Goal: Task Accomplishment & Management: Manage account settings

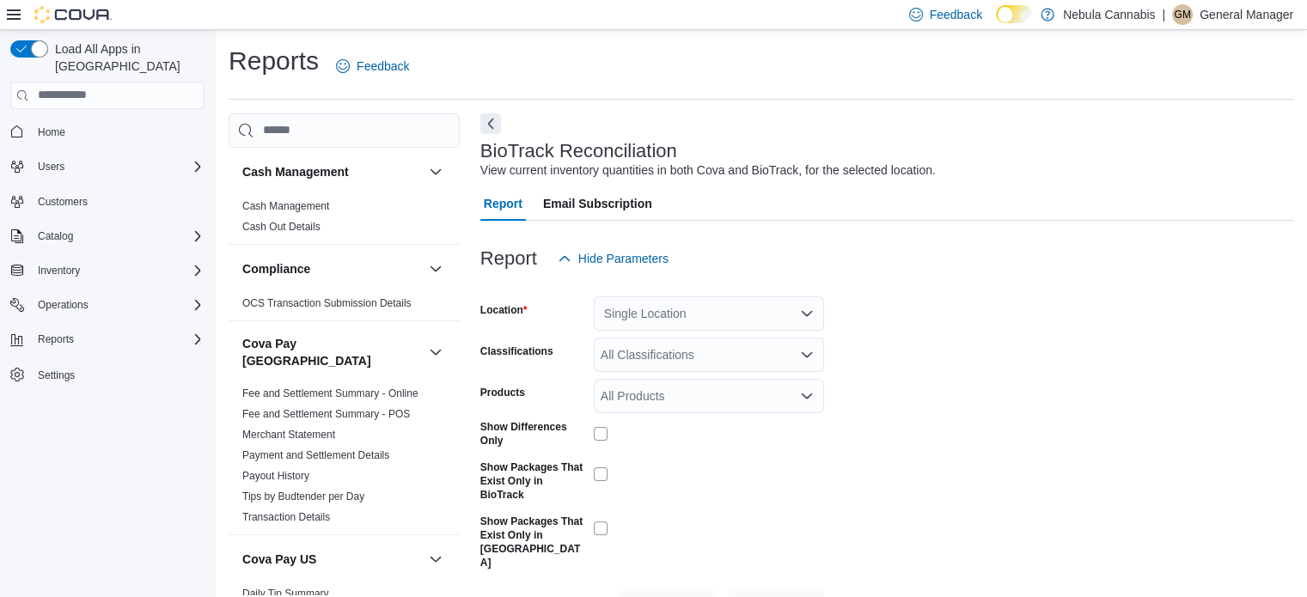
scroll to position [33, 0]
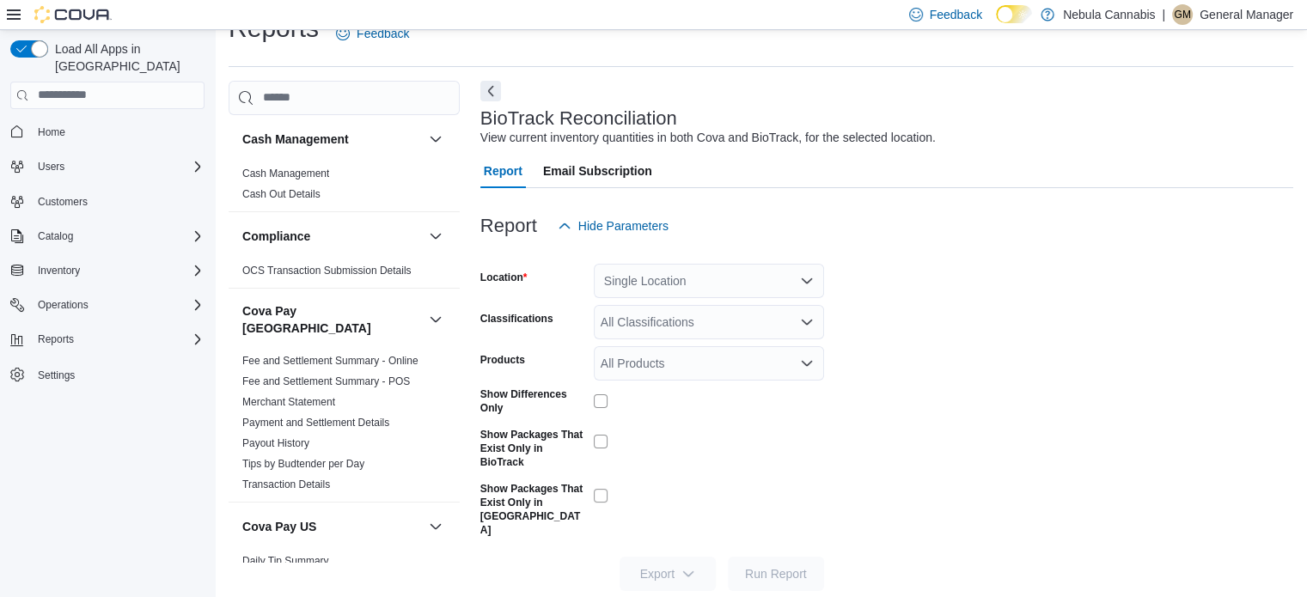
click at [686, 279] on div "Single Location" at bounding box center [709, 281] width 230 height 34
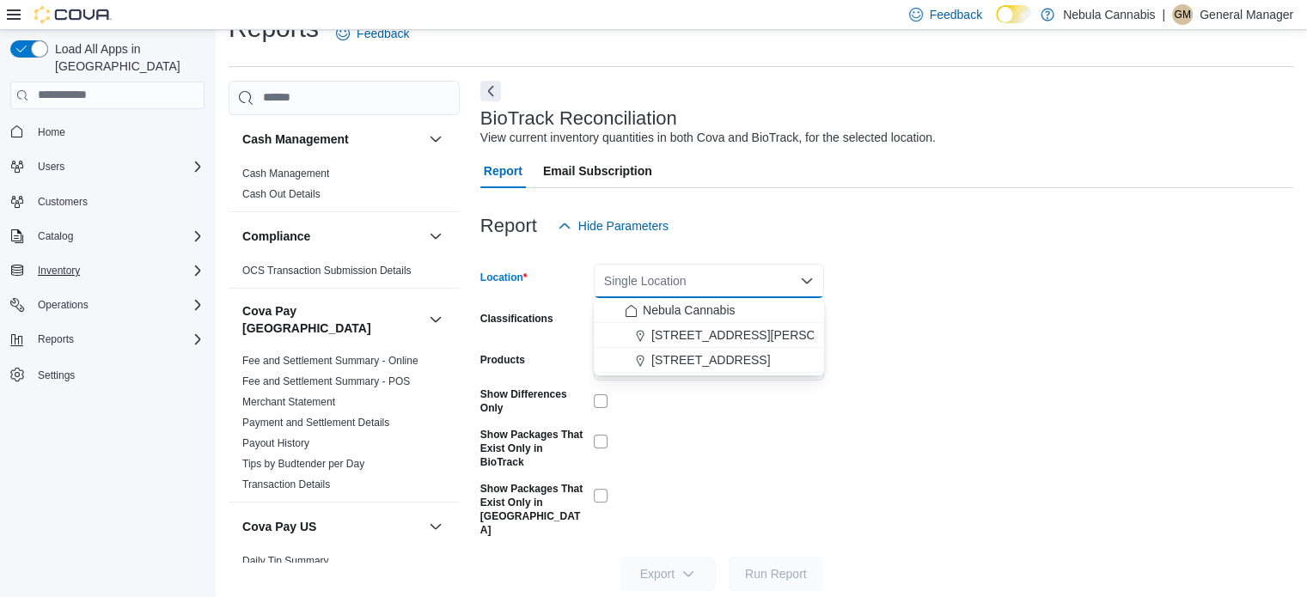
click at [113, 260] on div "Inventory" at bounding box center [118, 270] width 174 height 21
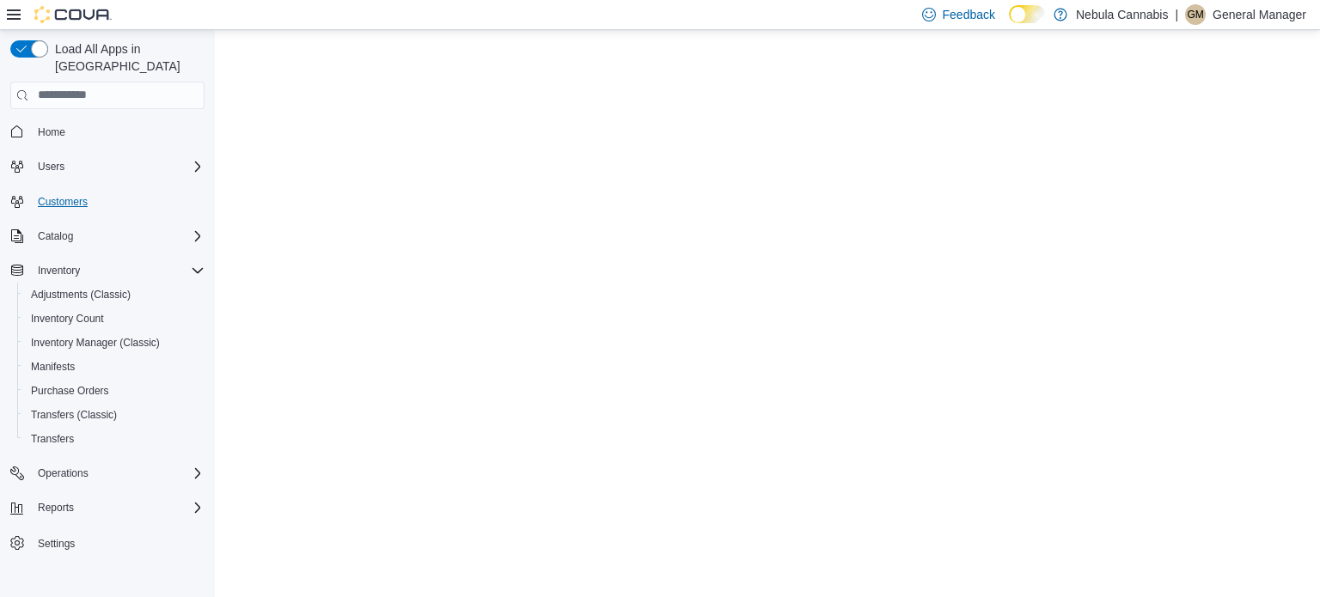
click at [93, 192] on link "Customers" at bounding box center [63, 202] width 64 height 21
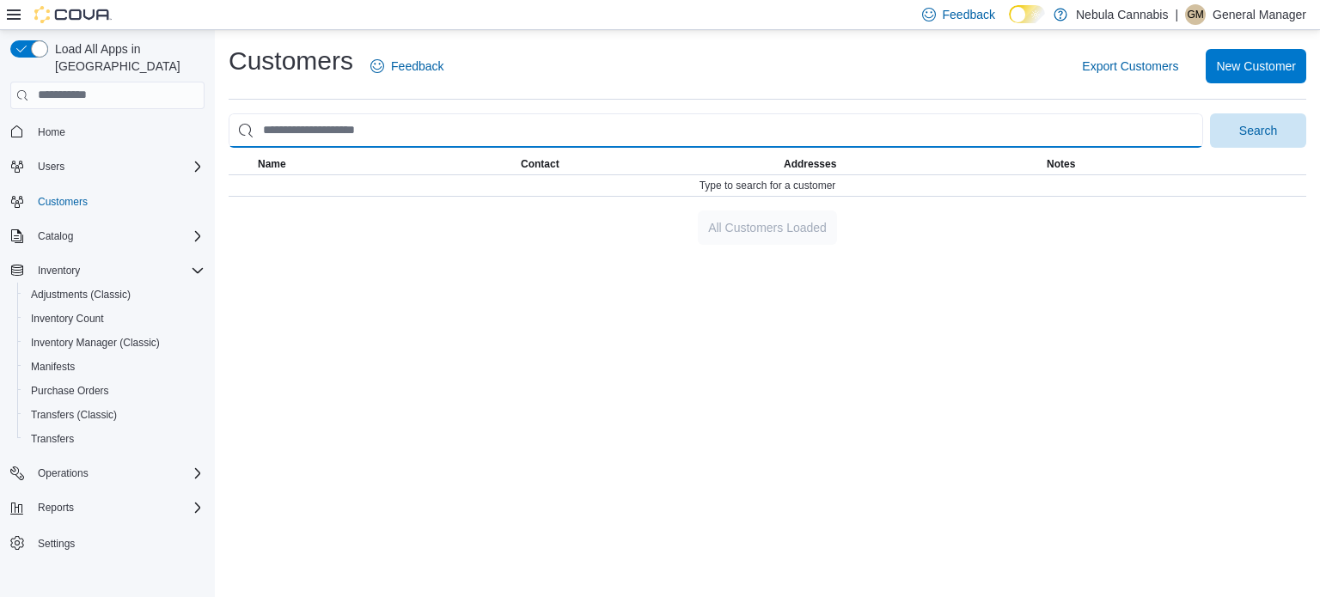
click at [509, 130] on input "search" at bounding box center [716, 130] width 974 height 34
type input "**********"
click at [1210, 113] on button "Search" at bounding box center [1258, 130] width 96 height 34
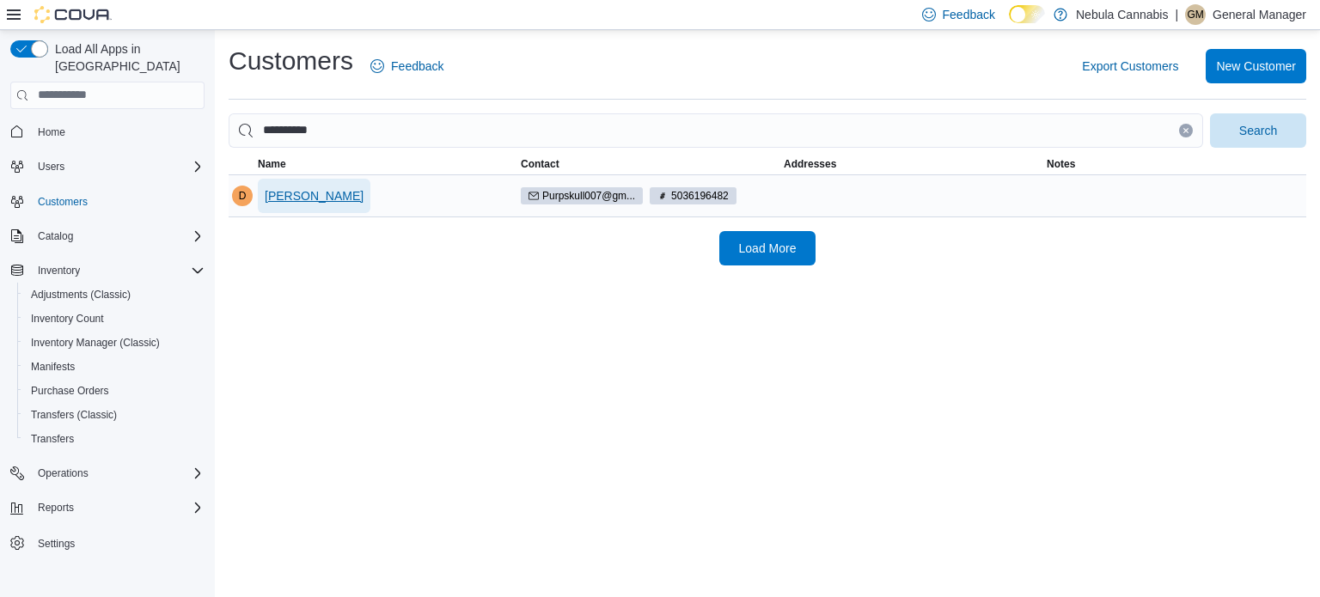
click at [284, 203] on span "[PERSON_NAME]" at bounding box center [314, 195] width 99 height 17
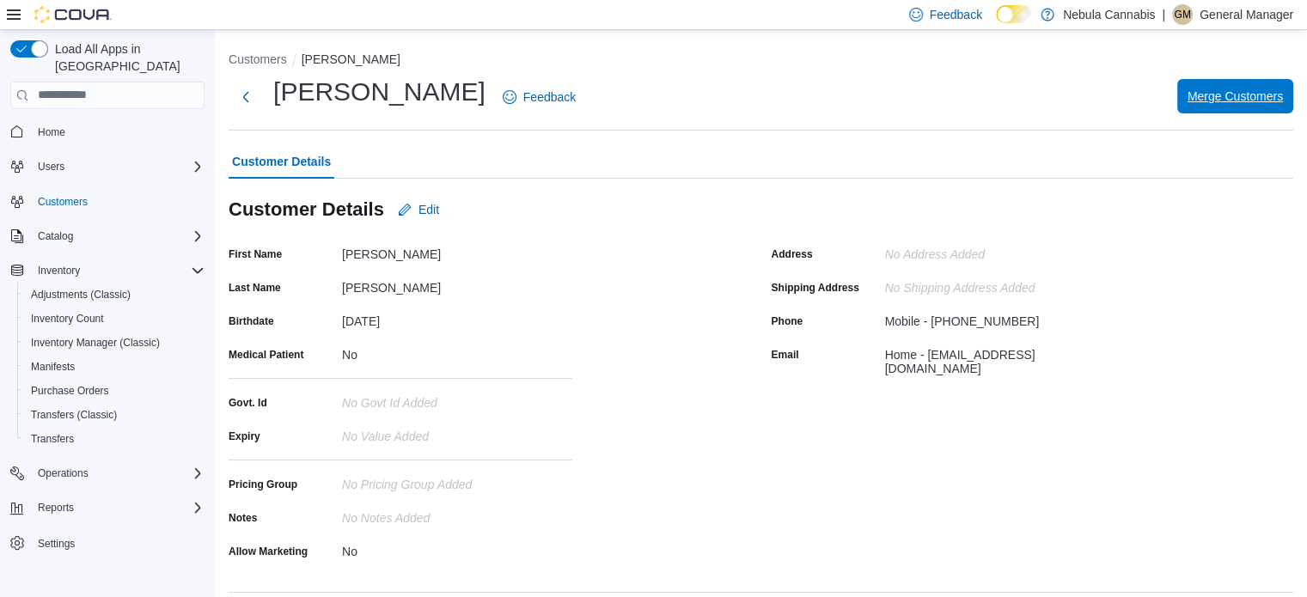
click at [1249, 96] on span "Merge Customers" at bounding box center [1234, 96] width 95 height 17
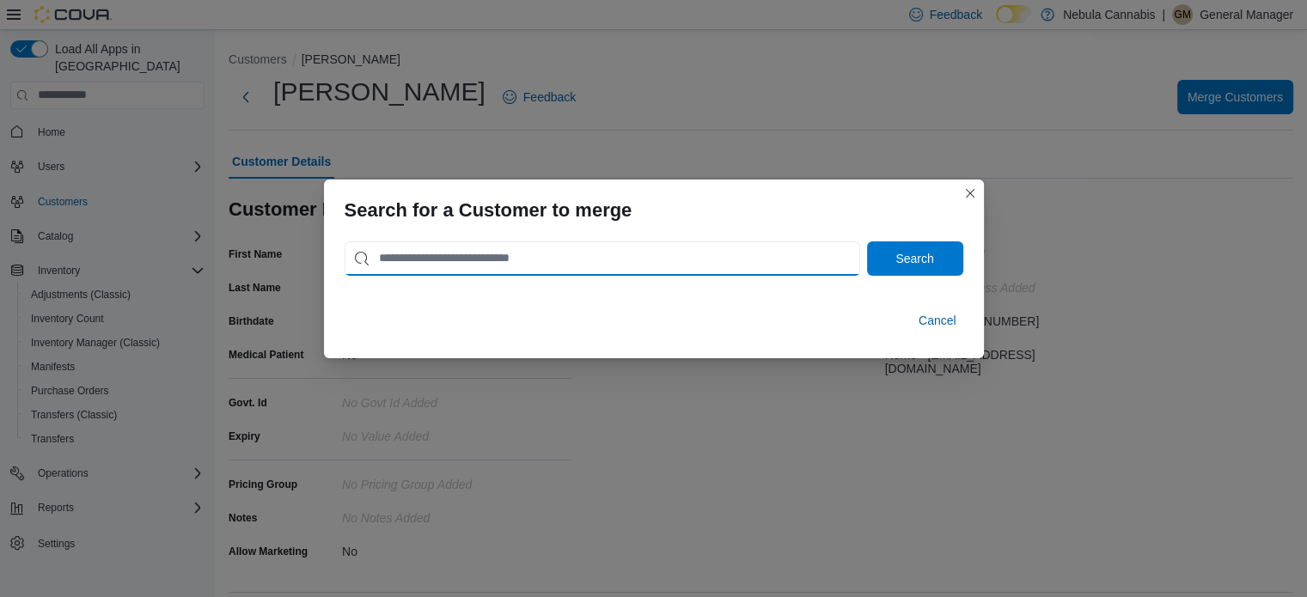
click at [692, 259] on input "search" at bounding box center [602, 258] width 515 height 34
type input "****"
click at [867, 241] on button "Search" at bounding box center [915, 258] width 96 height 34
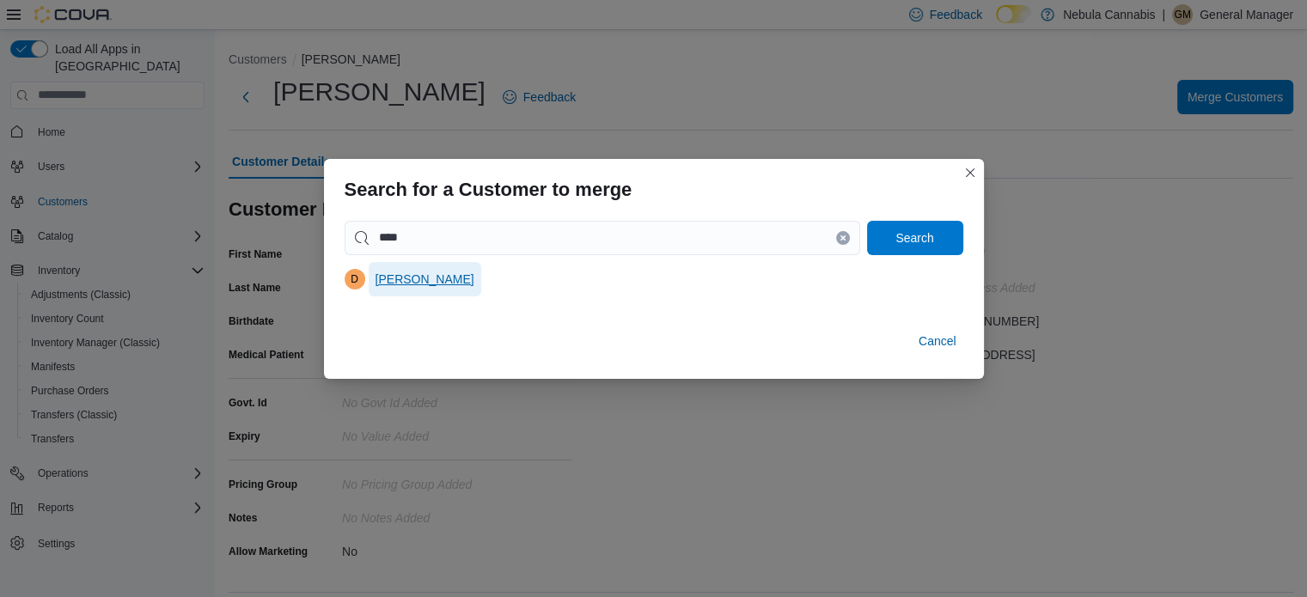
click at [406, 275] on span "[PERSON_NAME]" at bounding box center [424, 279] width 99 height 17
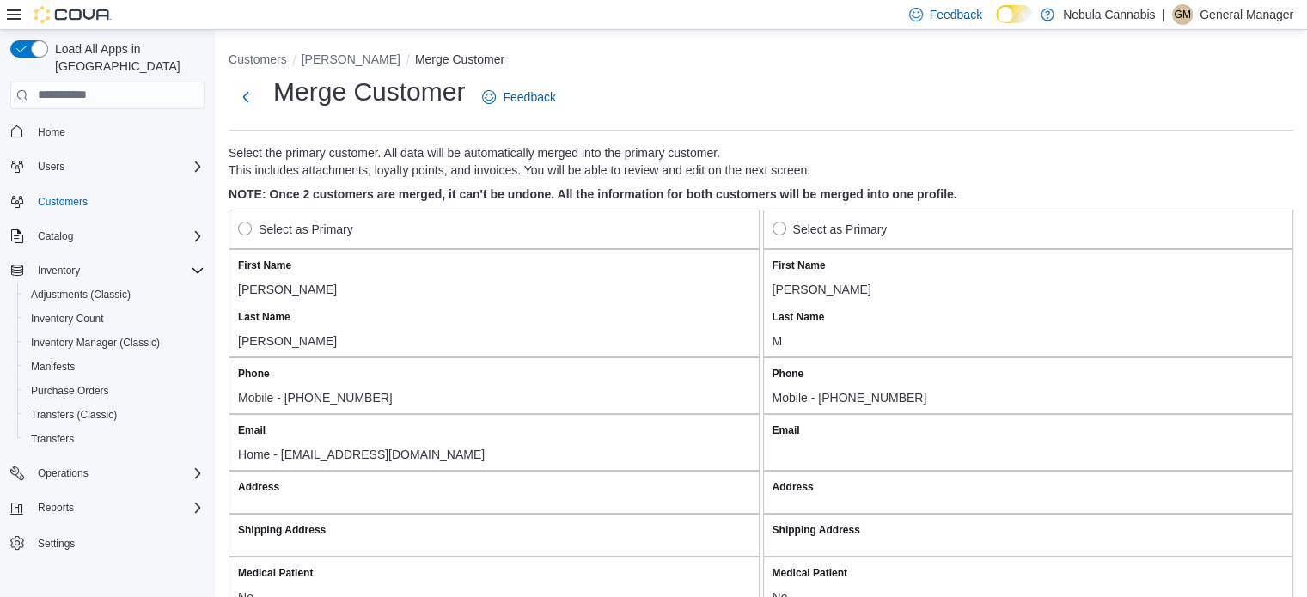
click at [247, 234] on label "Select as Primary" at bounding box center [295, 229] width 115 height 21
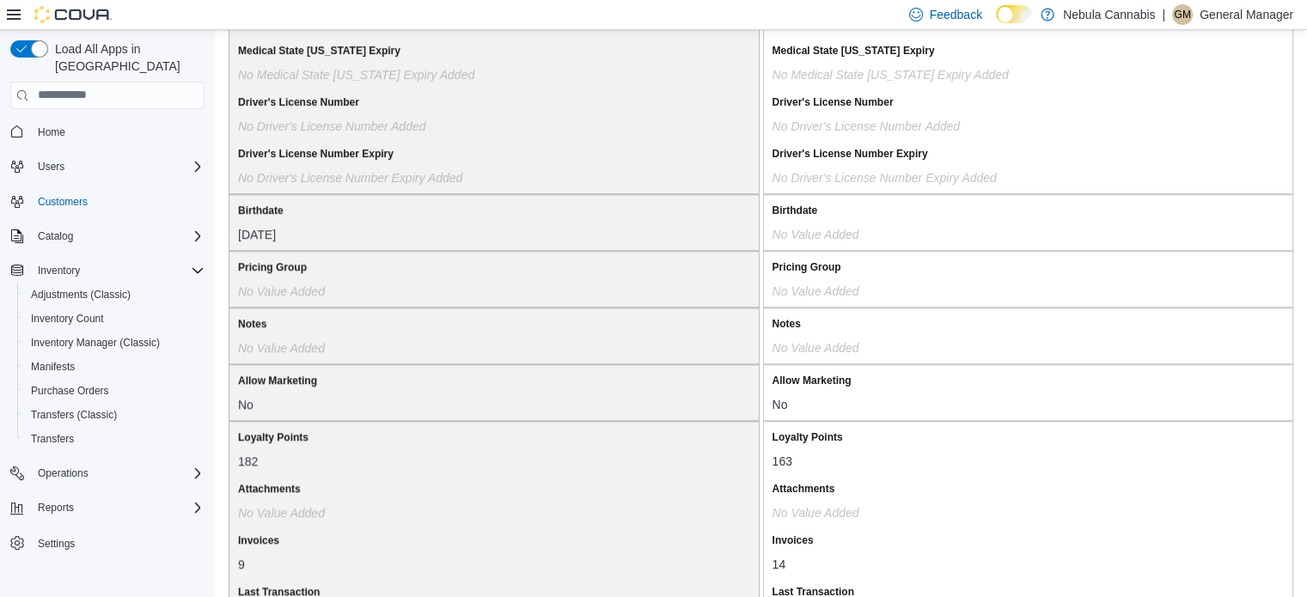
scroll to position [1485, 0]
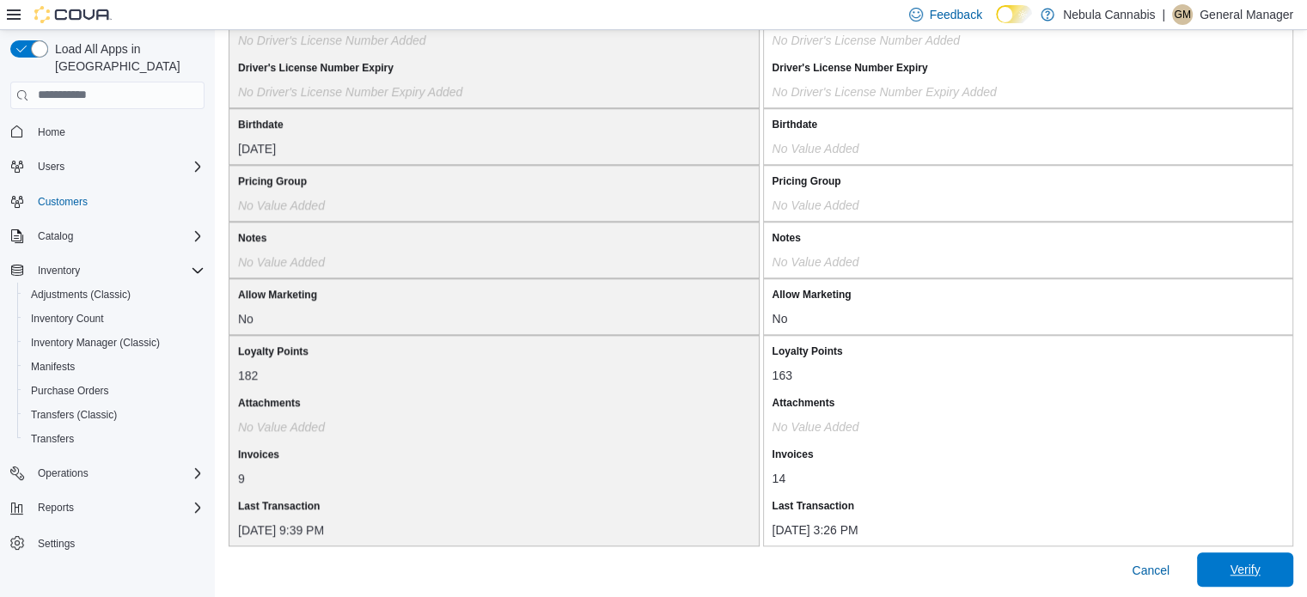
click at [1281, 572] on span "Verify" at bounding box center [1245, 569] width 76 height 34
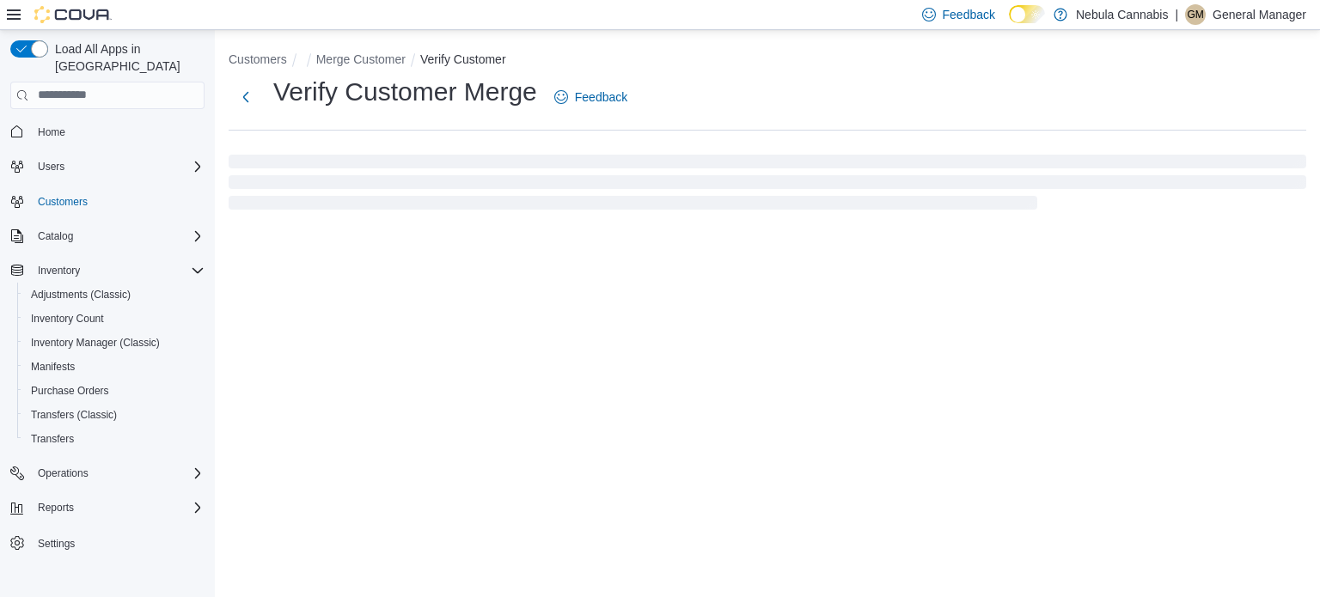
select select "******"
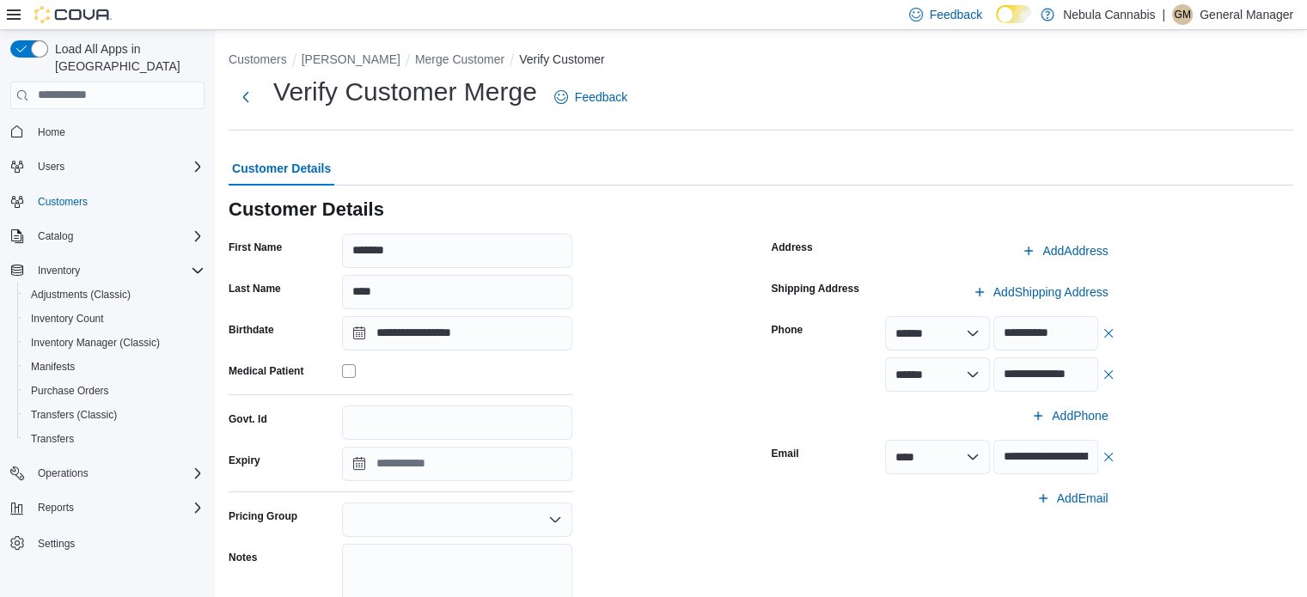
scroll to position [201, 0]
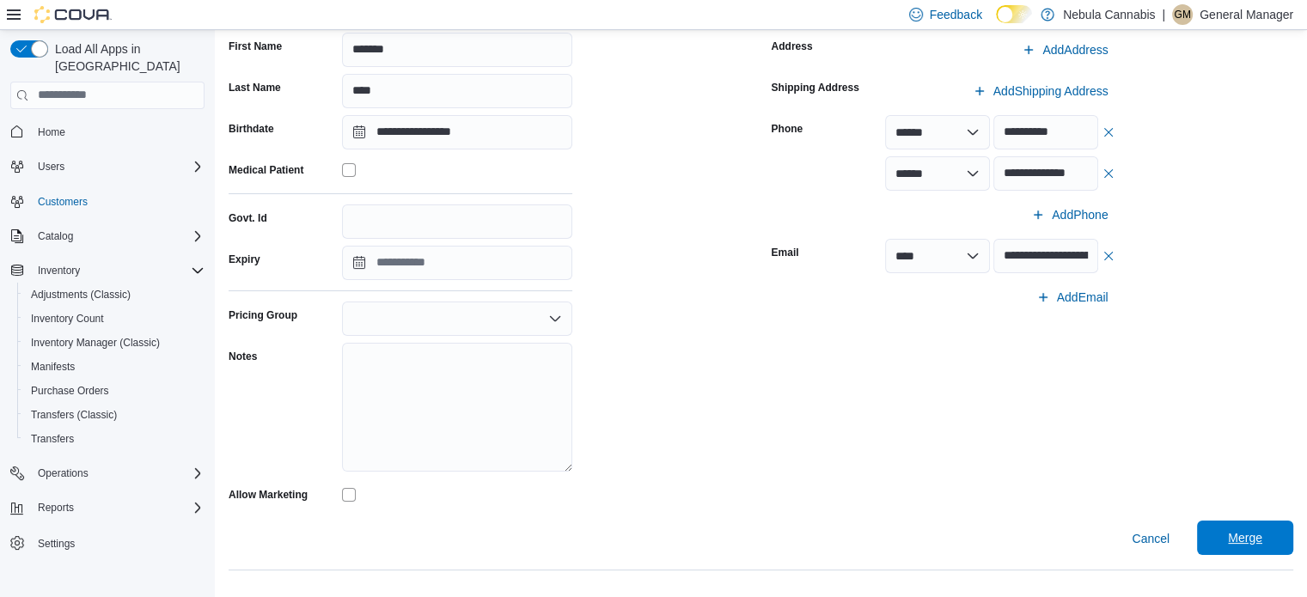
click at [1262, 546] on span "Merge" at bounding box center [1245, 537] width 34 height 17
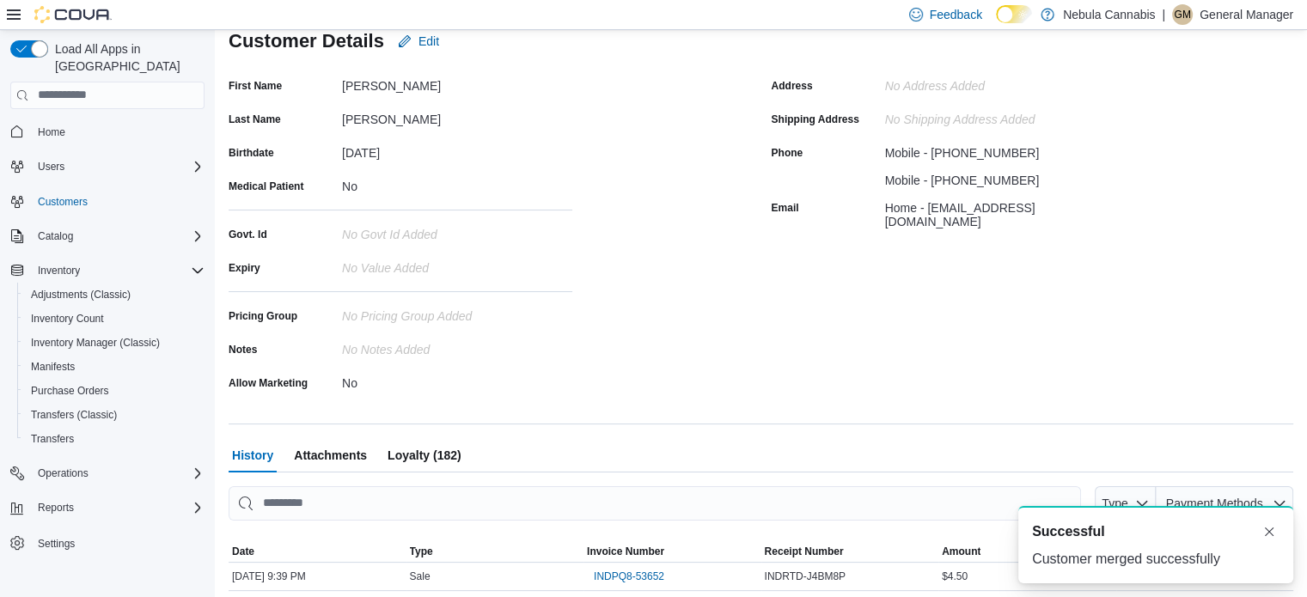
scroll to position [201, 0]
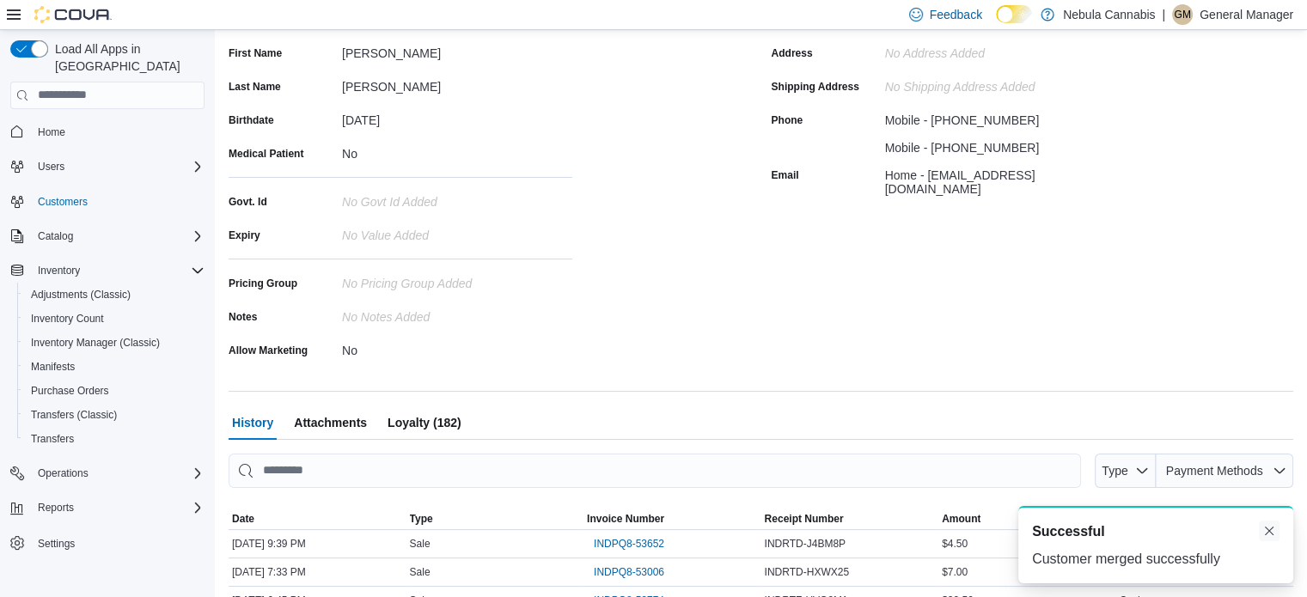
click at [1271, 529] on button "Dismiss toast" at bounding box center [1269, 531] width 21 height 21
